Goal: Information Seeking & Learning: Learn about a topic

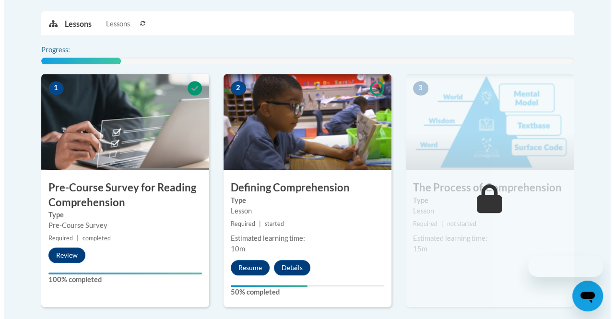
scroll to position [248, 0]
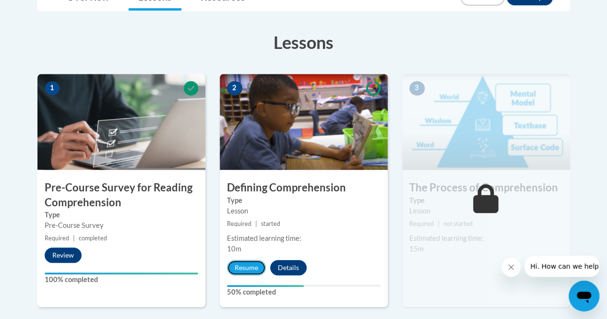
click at [245, 269] on button "Resume" at bounding box center [246, 267] width 39 height 15
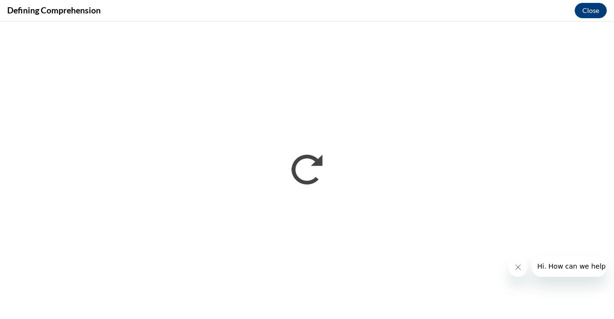
scroll to position [0, 0]
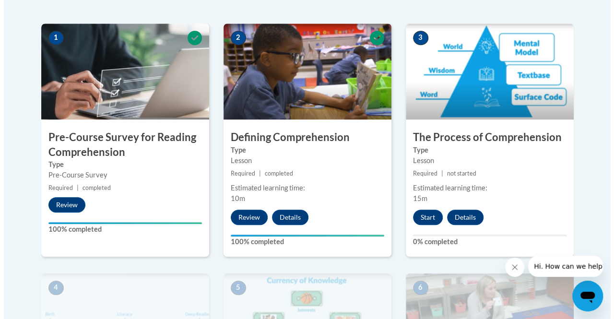
scroll to position [300, 0]
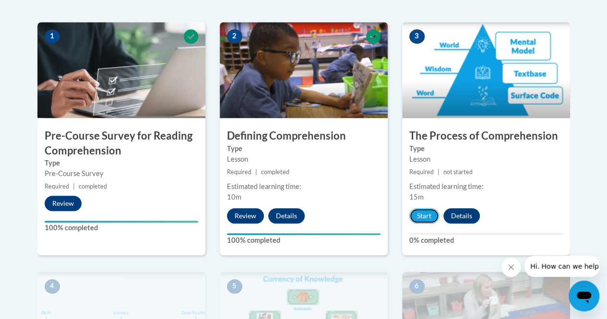
click at [434, 216] on button "Start" at bounding box center [424, 215] width 30 height 15
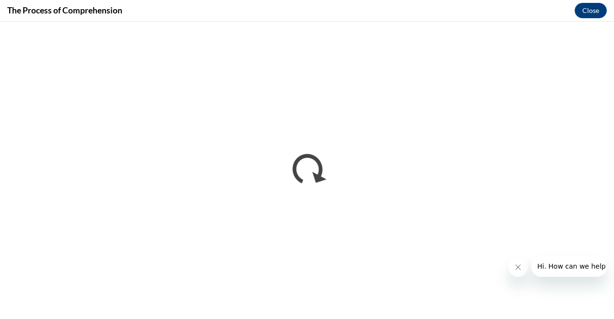
scroll to position [0, 0]
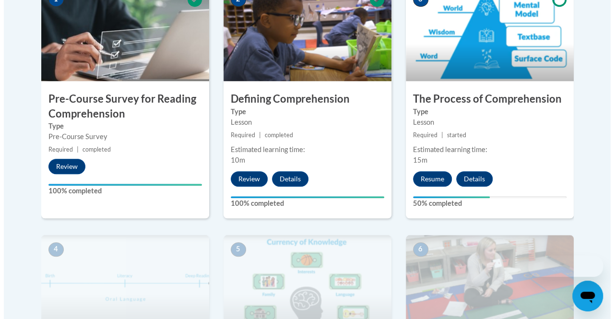
scroll to position [353, 0]
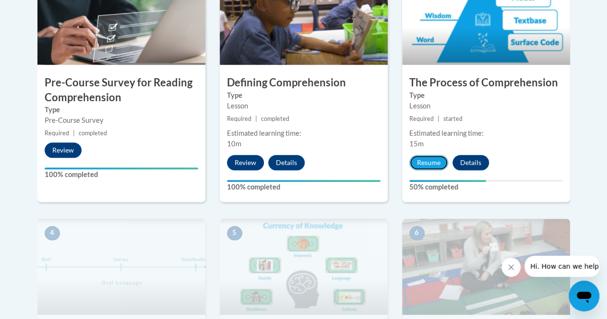
click at [432, 166] on button "Resume" at bounding box center [428, 162] width 39 height 15
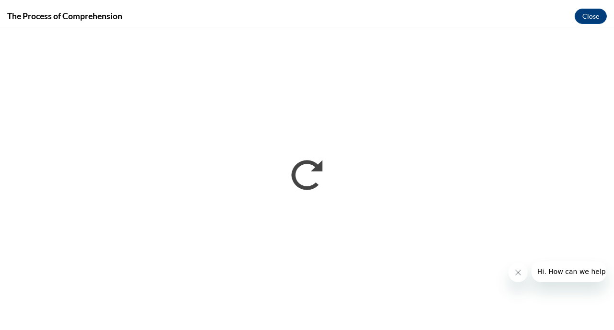
scroll to position [0, 0]
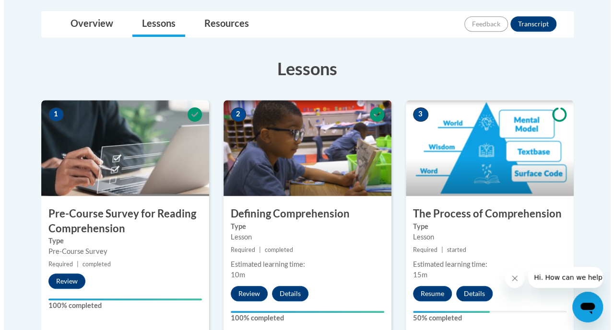
scroll to position [352, 0]
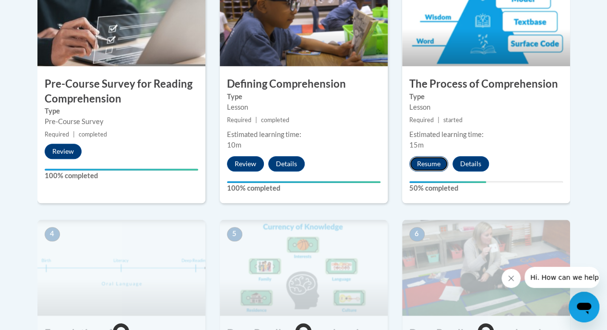
click at [430, 169] on button "Resume" at bounding box center [428, 163] width 39 height 15
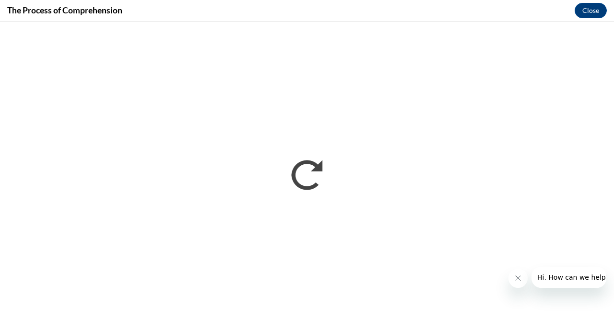
scroll to position [0, 0]
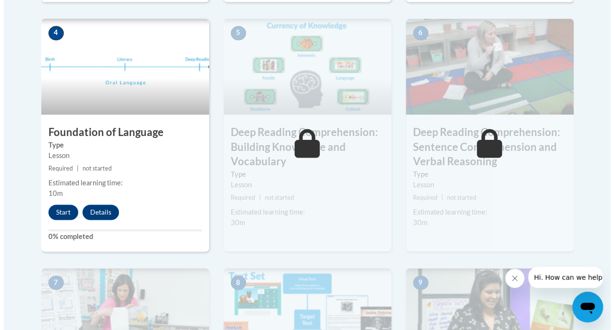
scroll to position [566, 0]
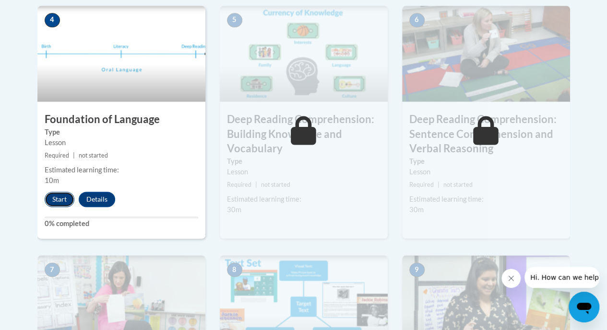
click at [48, 195] on button "Start" at bounding box center [60, 199] width 30 height 15
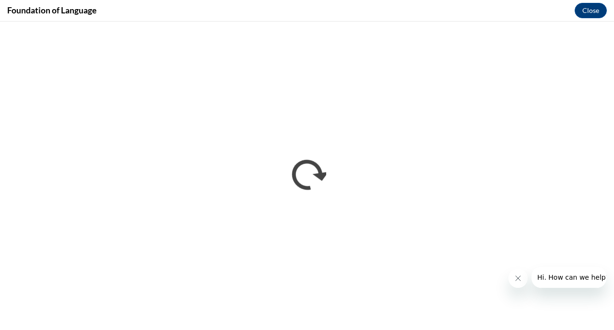
scroll to position [0, 0]
